Goal: Transaction & Acquisition: Download file/media

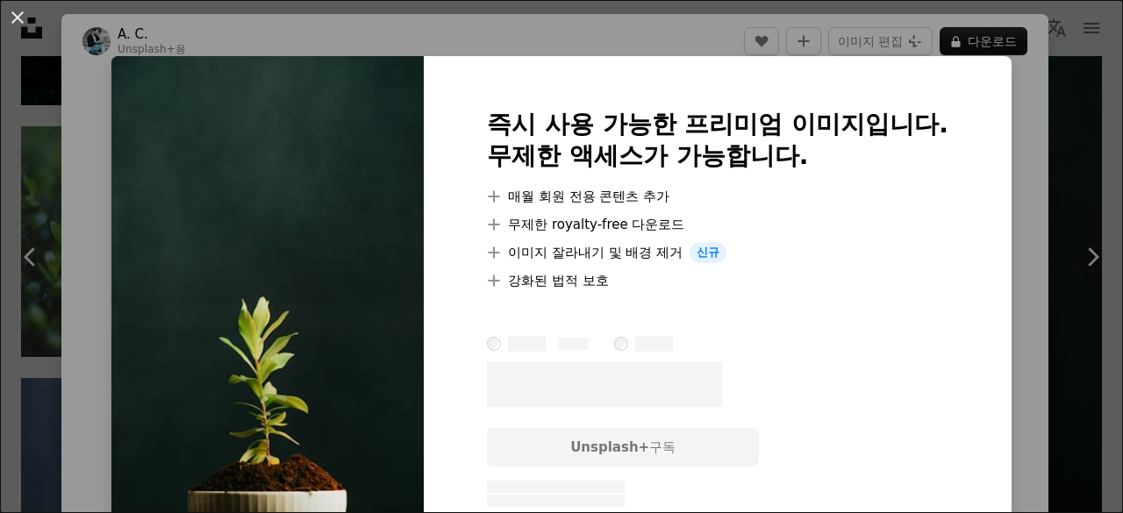
scroll to position [7981, 0]
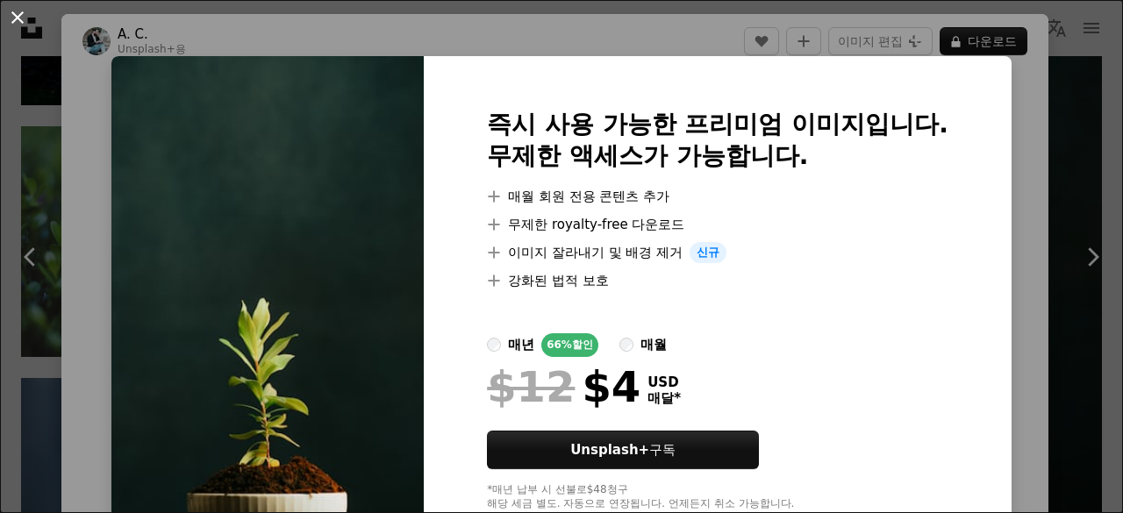
click at [23, 21] on button "An X shape" at bounding box center [17, 17] width 21 height 21
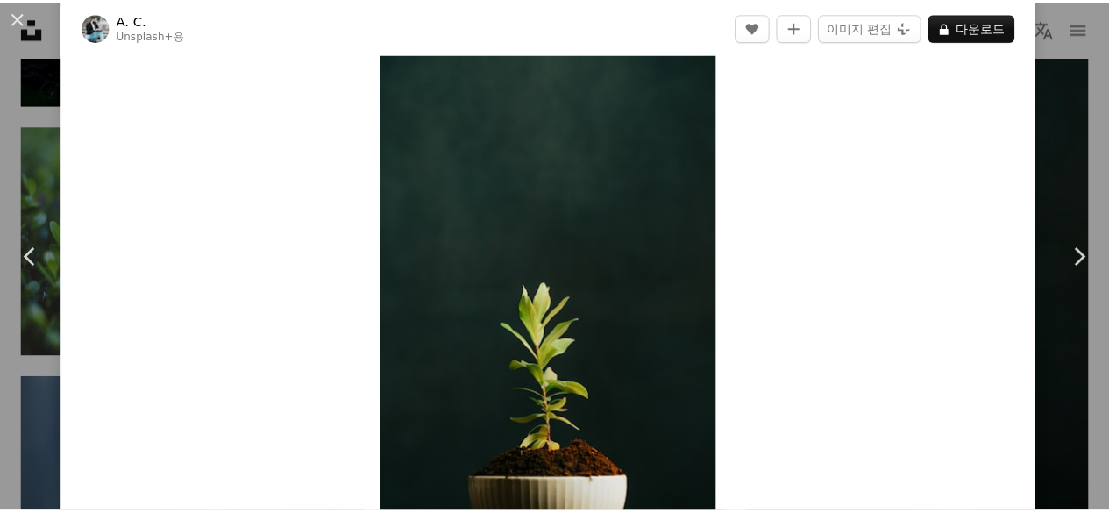
scroll to position [438, 0]
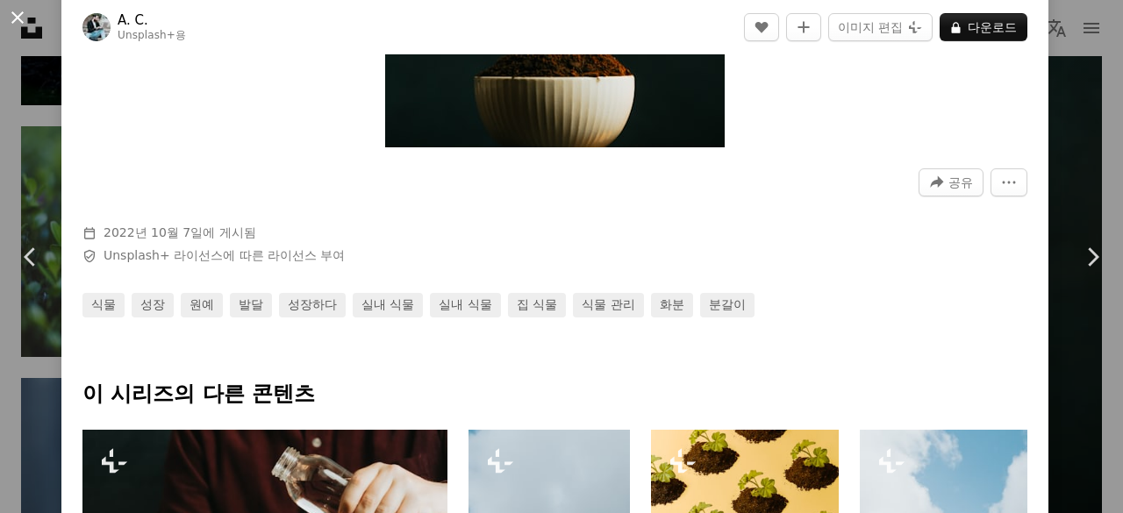
click at [8, 20] on button "An X shape" at bounding box center [17, 17] width 21 height 21
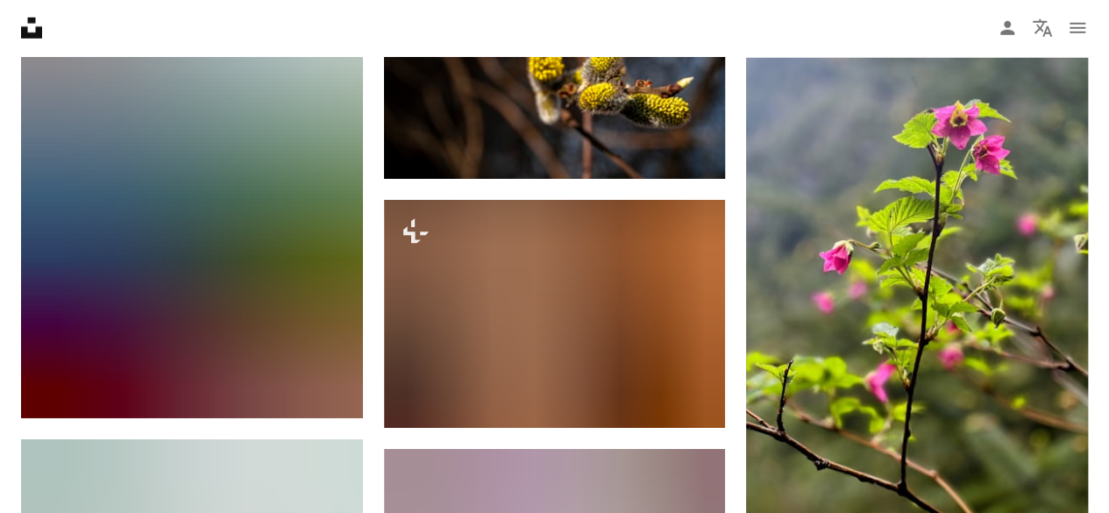
scroll to position [38149, 0]
